Goal: Task Accomplishment & Management: Use online tool/utility

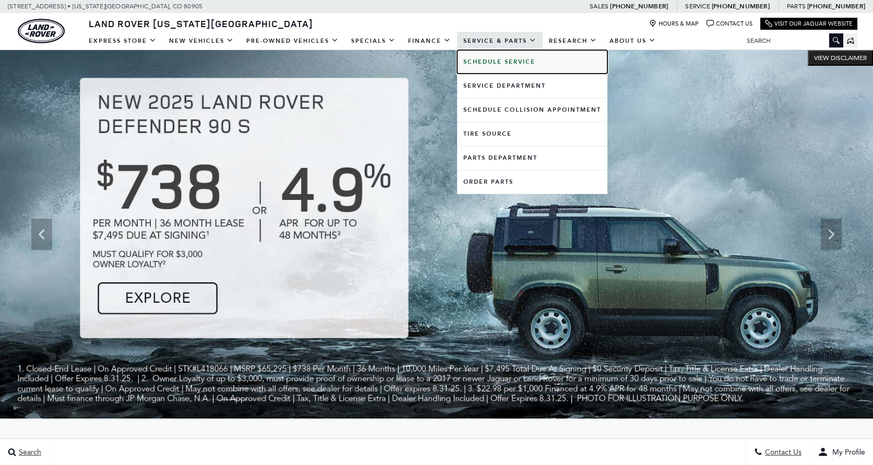
click at [495, 60] on b "Schedule Service" at bounding box center [499, 62] width 72 height 8
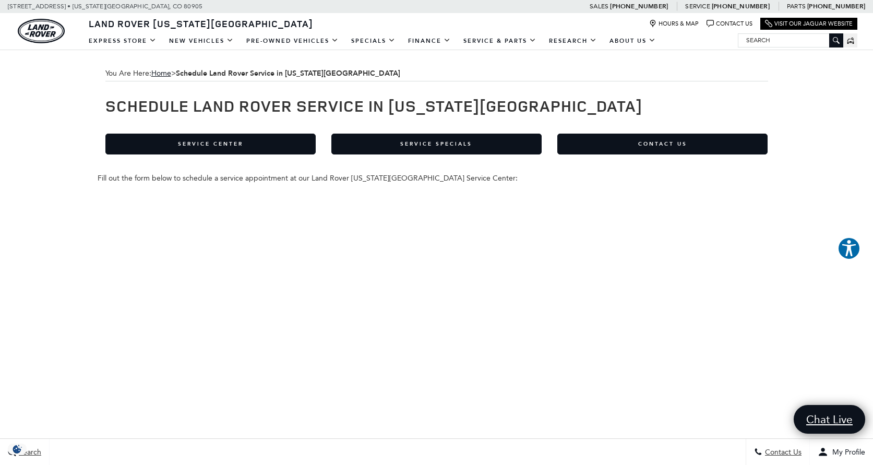
click at [71, 200] on div "You Are Here: Home > Schedule Land Rover Service in [US_STATE][GEOGRAPHIC_DATA]…" at bounding box center [436, 462] width 873 height 824
